Goal: Check status: Check status

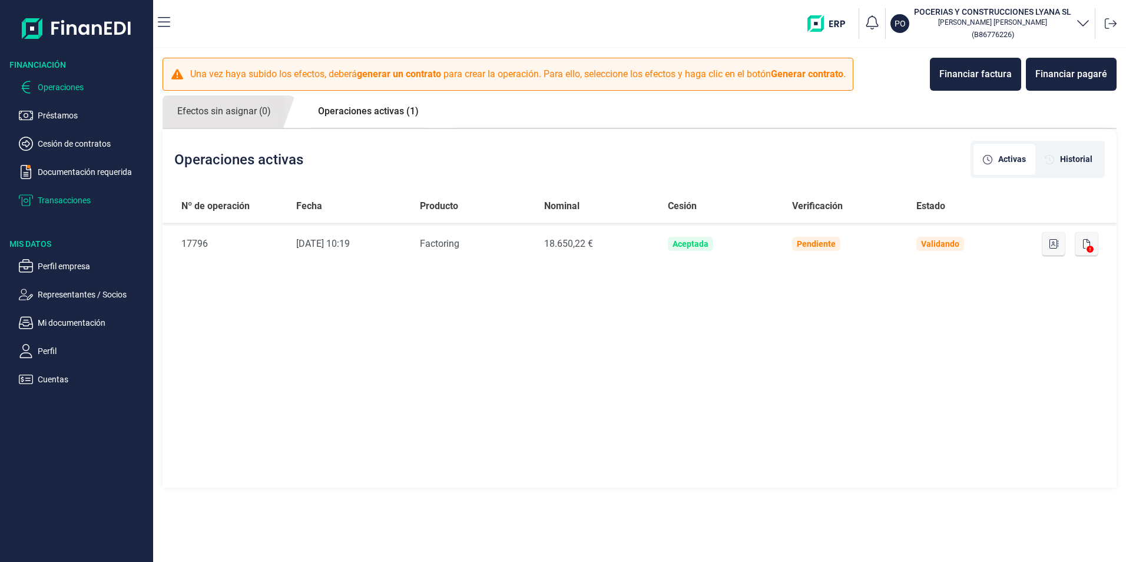
click at [54, 198] on p "Transacciones" at bounding box center [93, 200] width 111 height 14
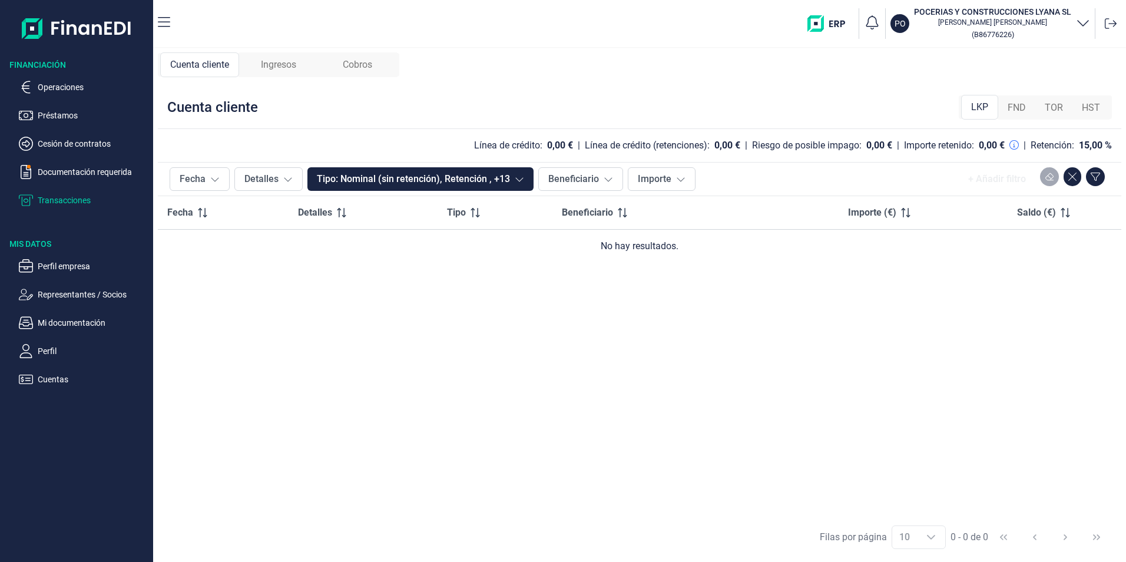
click at [1023, 111] on span "FND" at bounding box center [1017, 108] width 18 height 14
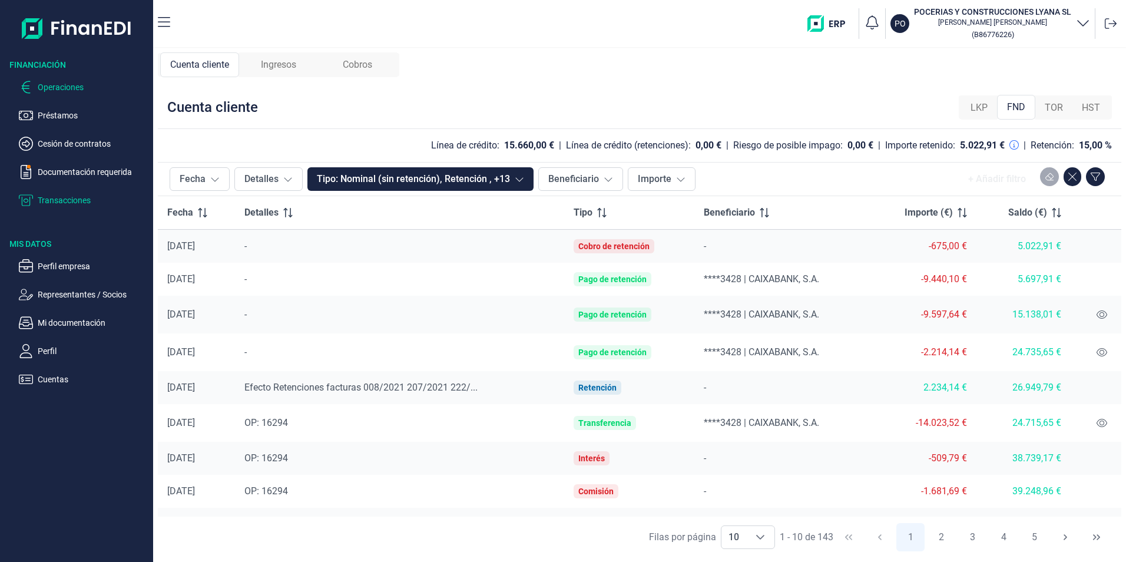
click at [54, 89] on p "Operaciones" at bounding box center [93, 87] width 111 height 14
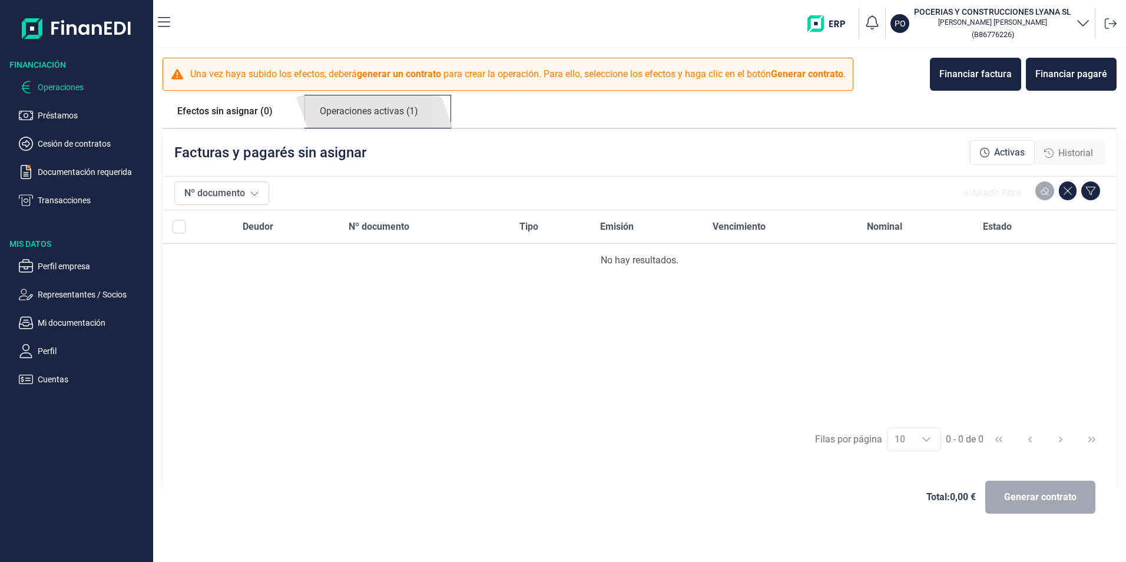
click at [414, 114] on link "Operaciones activas (1)" at bounding box center [369, 111] width 128 height 32
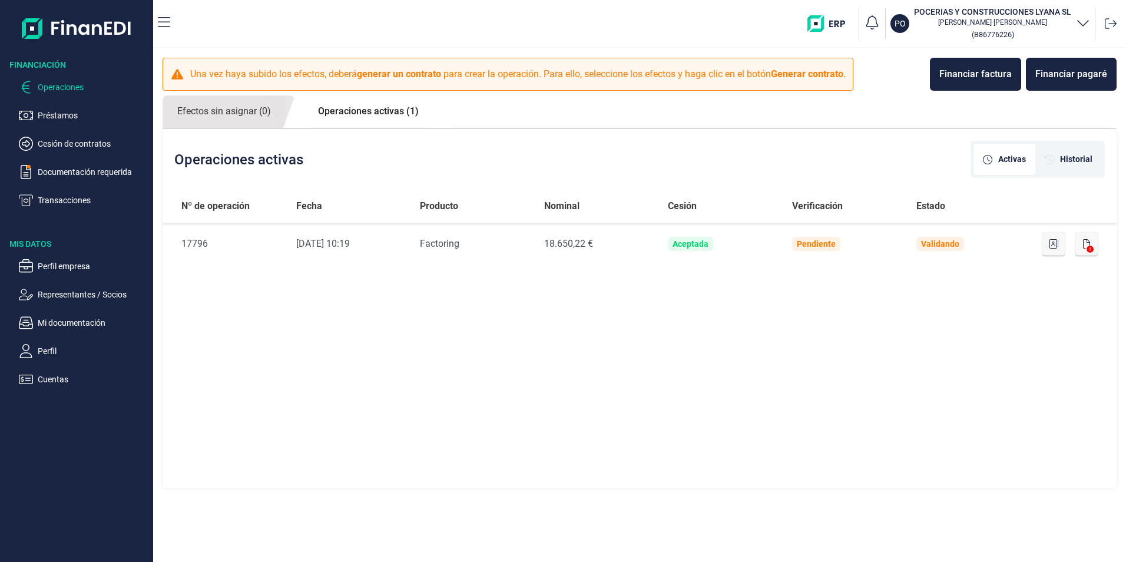
click at [1108, 15] on div at bounding box center [1110, 23] width 21 height 21
click at [1111, 16] on div at bounding box center [1110, 23] width 21 height 21
click at [1108, 21] on icon at bounding box center [1111, 24] width 12 height 12
